Goal: Task Accomplishment & Management: Manage account settings

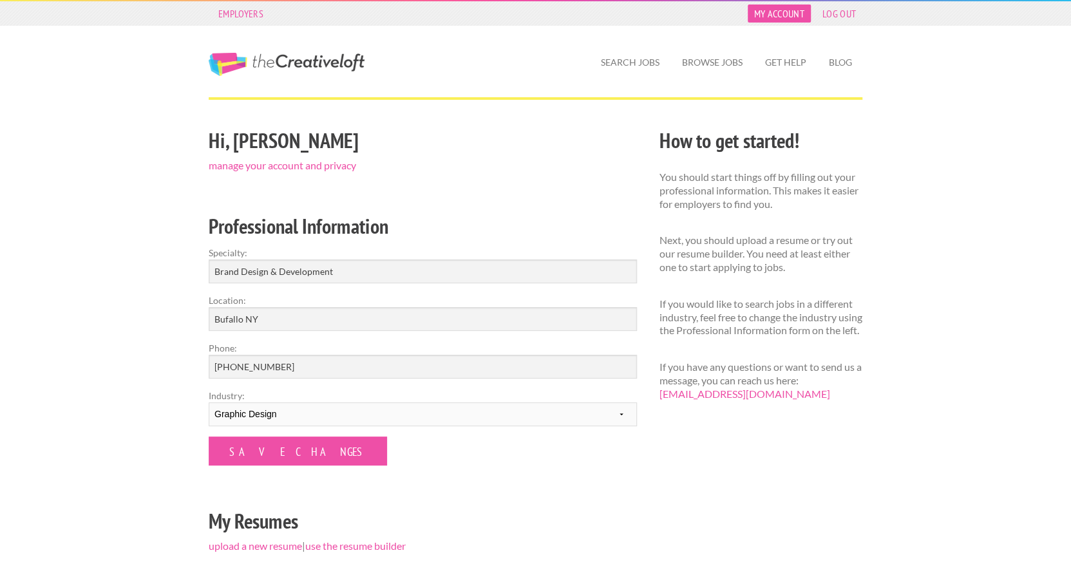
click at [800, 15] on link "My Account" at bounding box center [779, 14] width 63 height 18
click at [780, 10] on link "My Account" at bounding box center [779, 14] width 63 height 18
click at [788, 14] on link "My Account" at bounding box center [779, 14] width 63 height 18
click at [297, 165] on link "manage your account and privacy" at bounding box center [282, 165] width 147 height 12
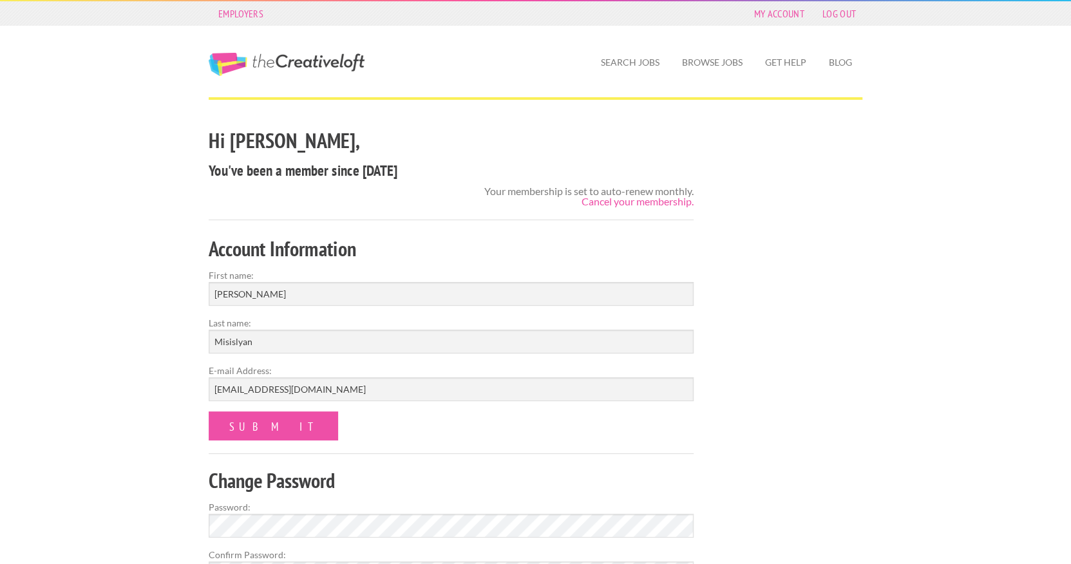
click at [243, 64] on link "The Creative Loft" at bounding box center [287, 64] width 156 height 23
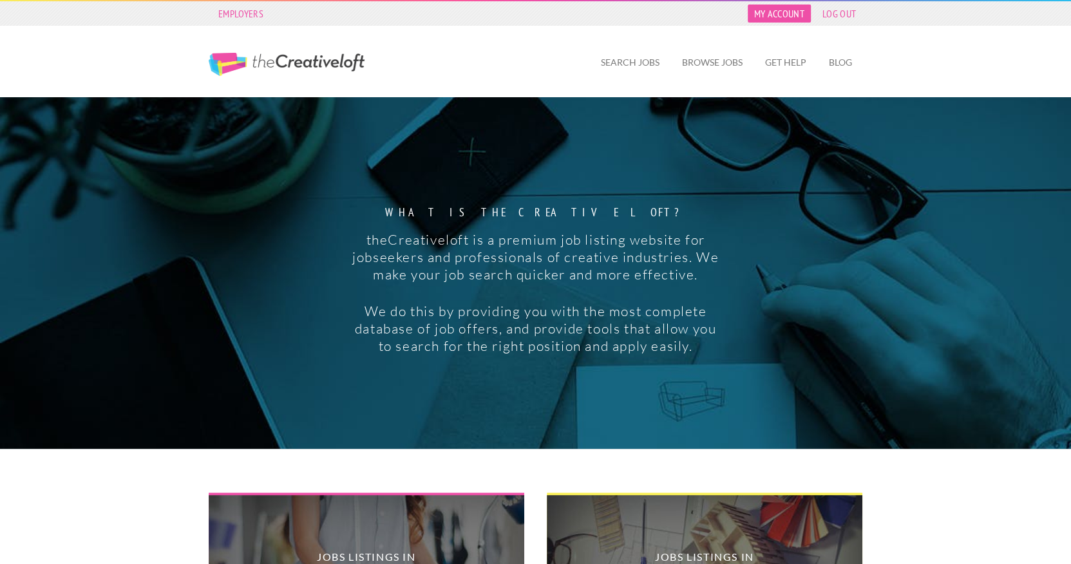
click at [772, 16] on link "My Account" at bounding box center [779, 14] width 63 height 18
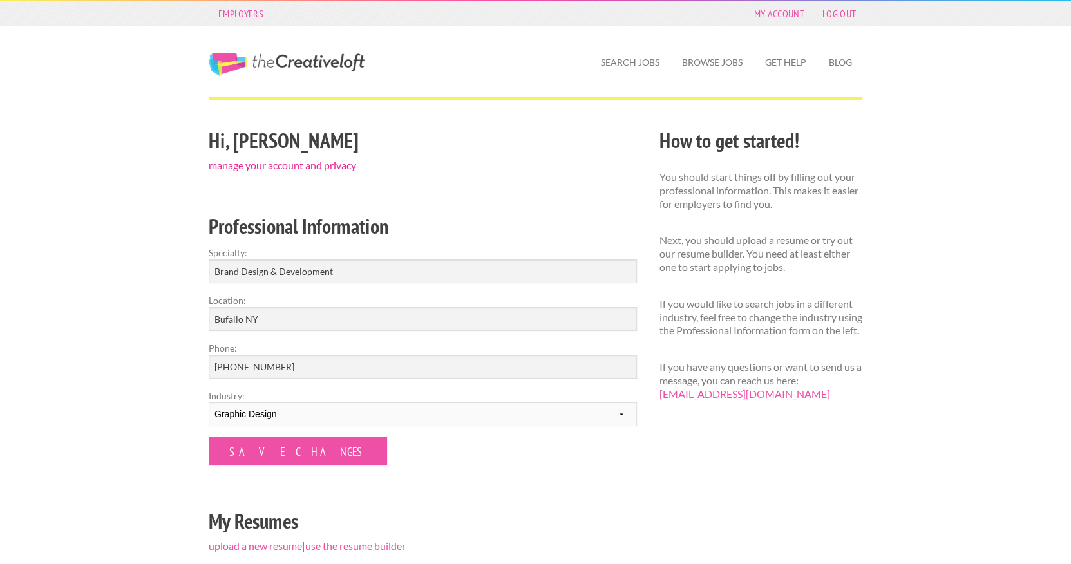
click at [334, 164] on link "manage your account and privacy" at bounding box center [282, 165] width 147 height 12
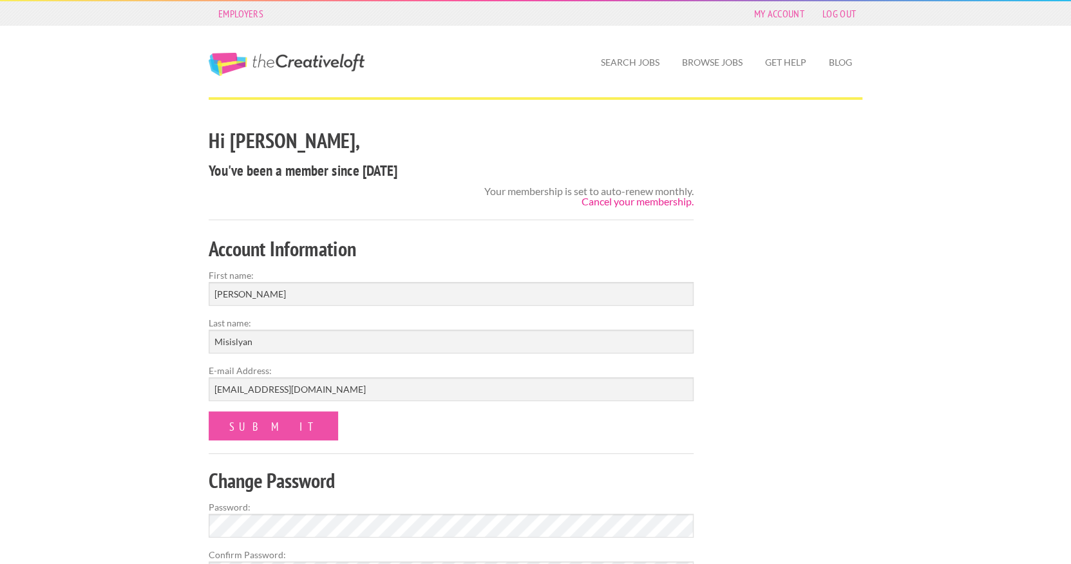
click at [599, 202] on link "Cancel your membership." at bounding box center [637, 201] width 112 height 12
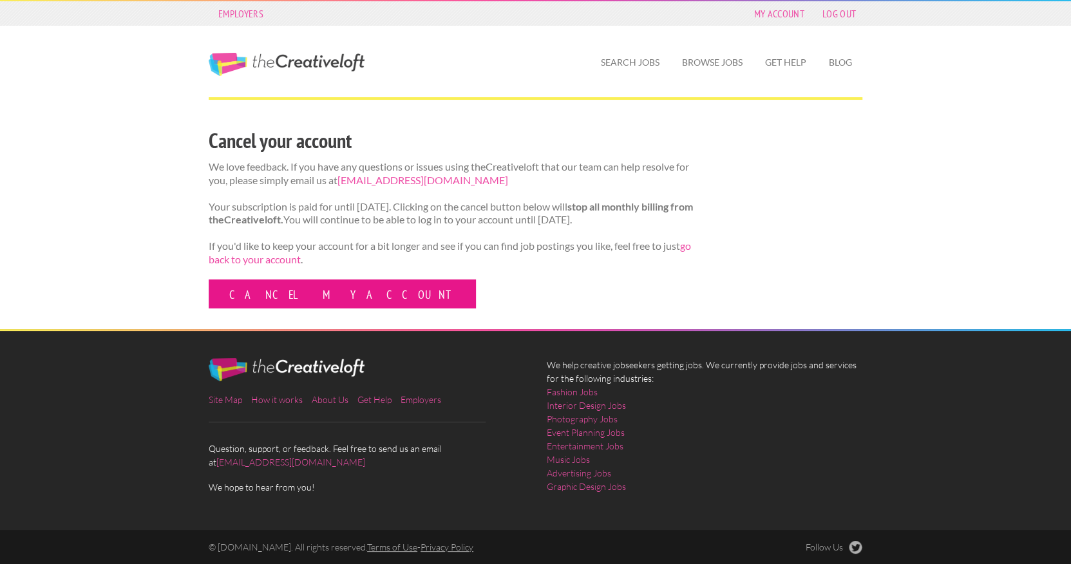
click at [312, 306] on link "Cancel my account" at bounding box center [342, 293] width 267 height 29
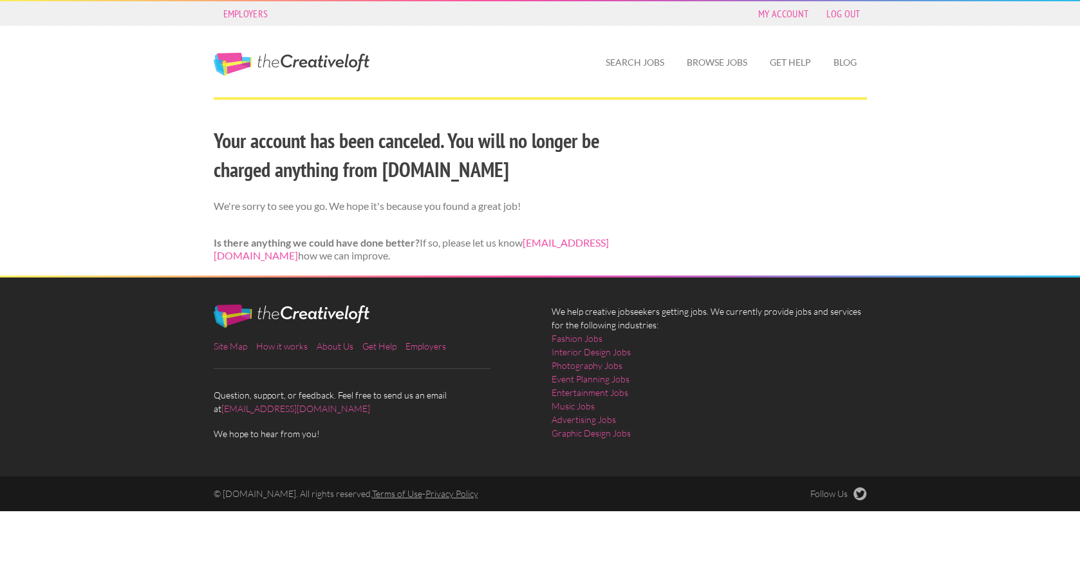
click at [310, 66] on link "The Creative Loft" at bounding box center [292, 64] width 156 height 23
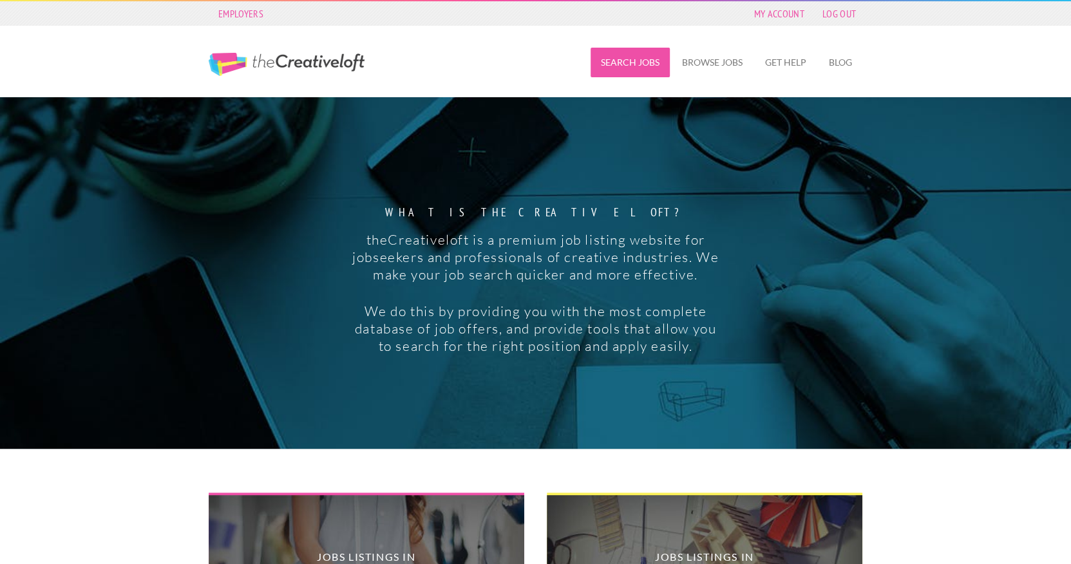
click at [613, 61] on link "Search Jobs" at bounding box center [629, 63] width 79 height 30
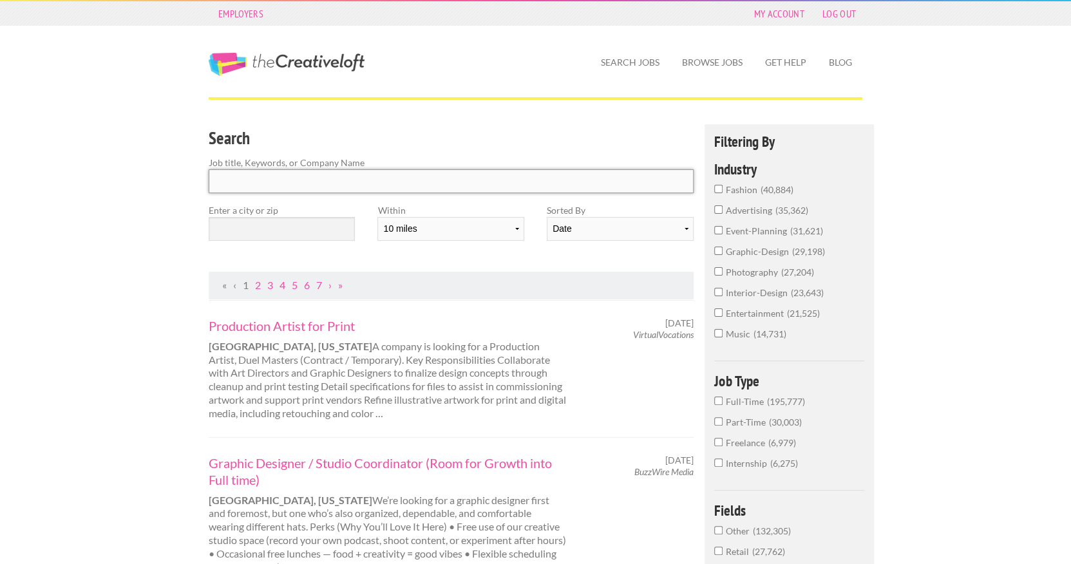
click at [381, 175] on input "Search" at bounding box center [451, 181] width 485 height 24
click at [323, 229] on input "text" at bounding box center [282, 229] width 146 height 24
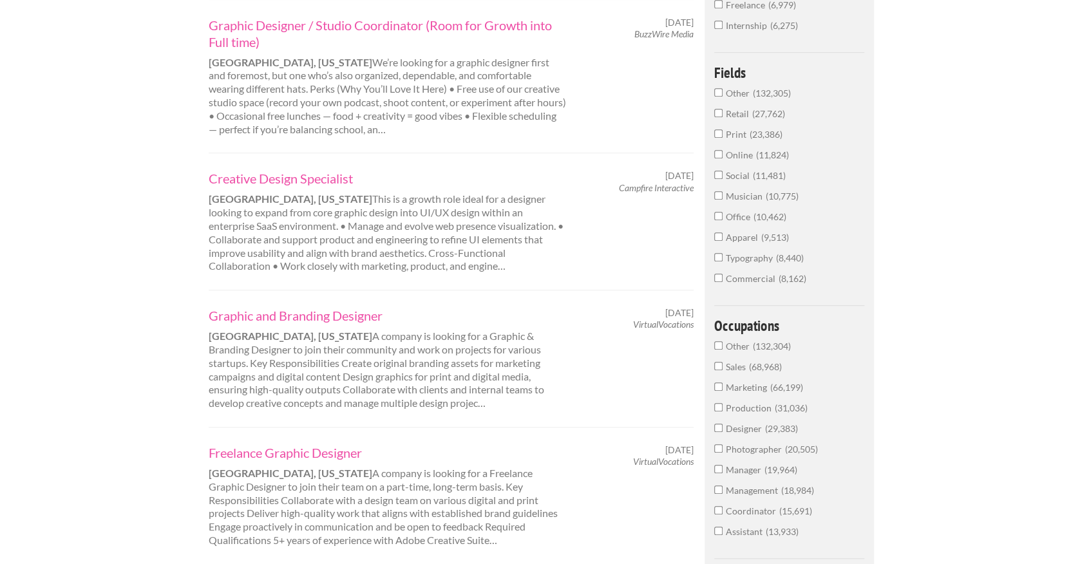
scroll to position [451, 0]
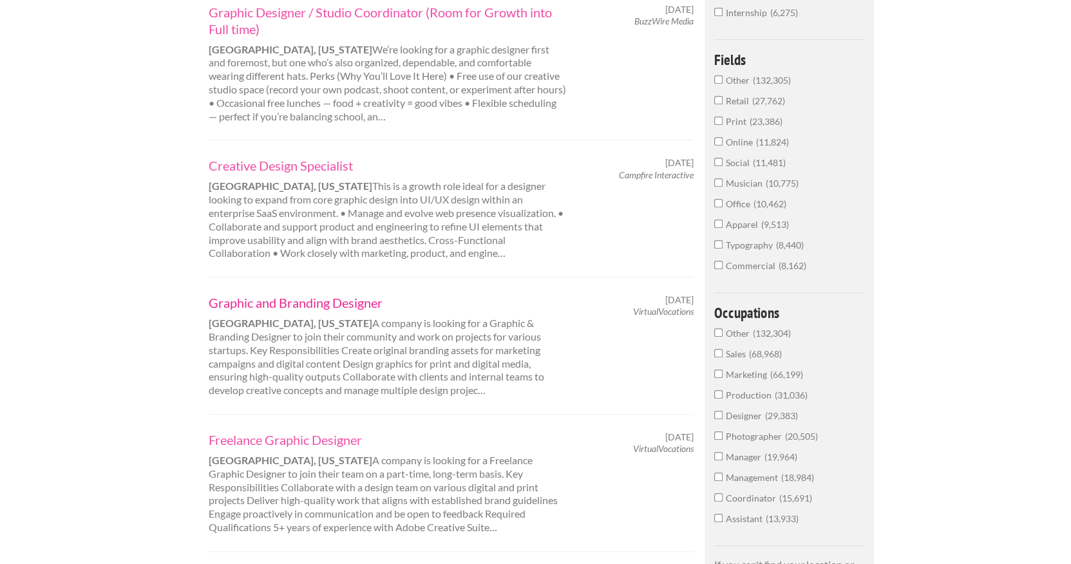
click at [341, 299] on link "Graphic and Branding Designer" at bounding box center [388, 302] width 358 height 17
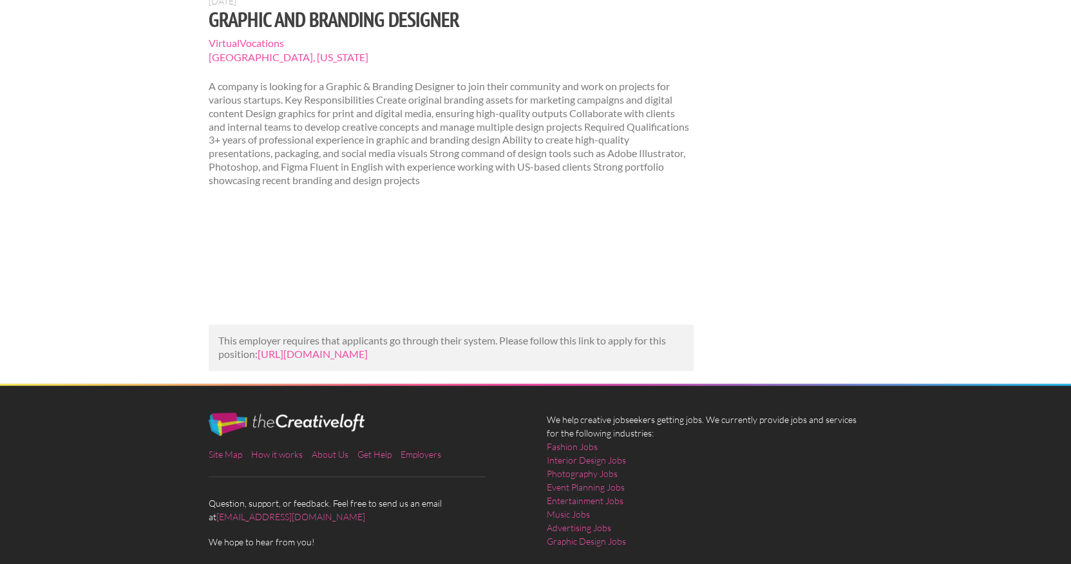
scroll to position [193, 0]
